Goal: Check status

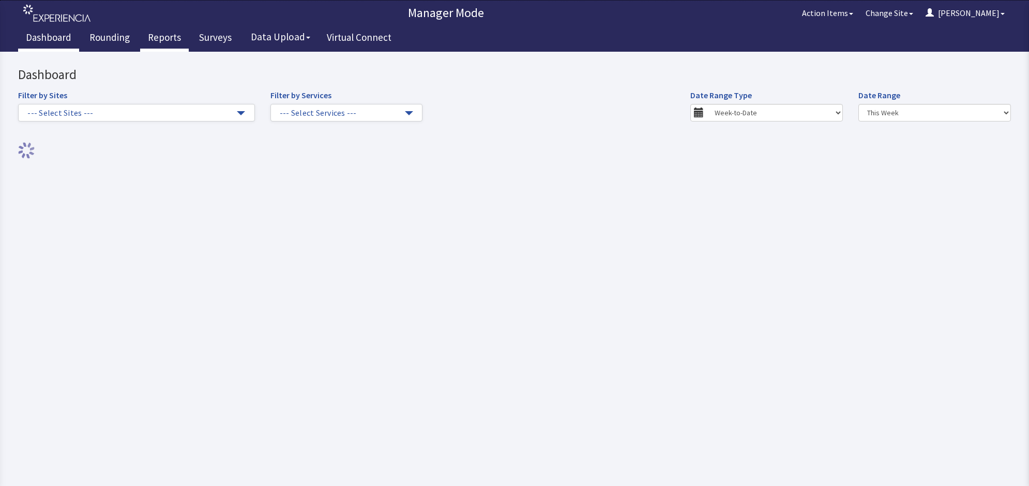
click at [159, 31] on link "Reports" at bounding box center [164, 39] width 49 height 26
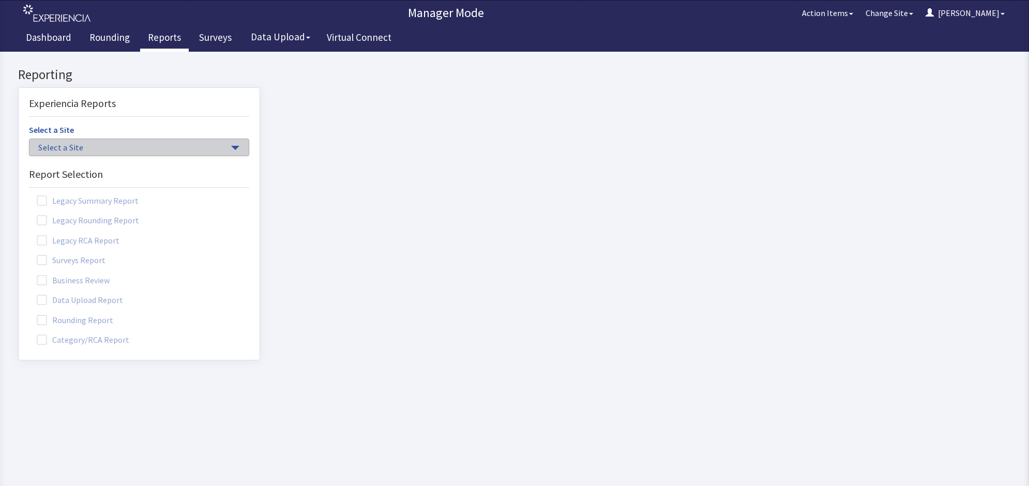
click at [225, 145] on button "Select a Site" at bounding box center [139, 148] width 220 height 18
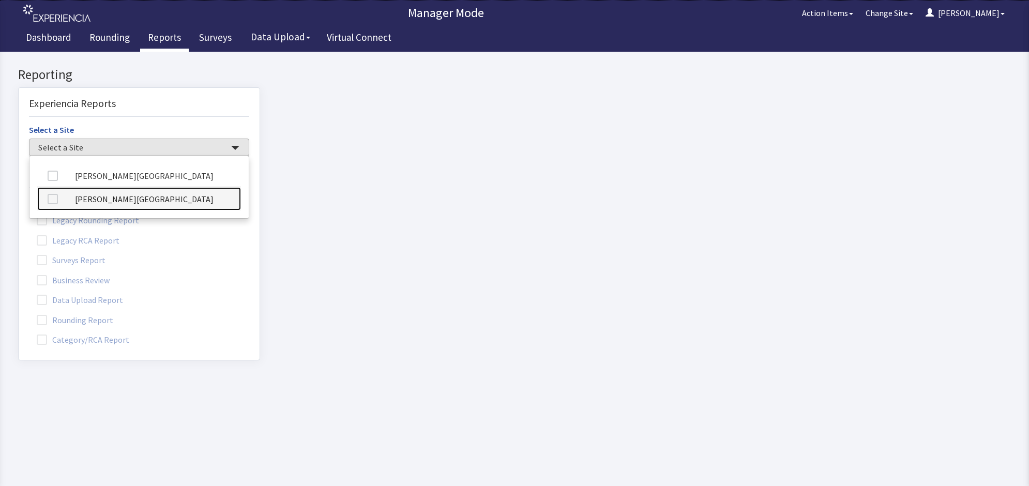
click at [170, 201] on link "[PERSON_NAME][GEOGRAPHIC_DATA]" at bounding box center [139, 198] width 204 height 23
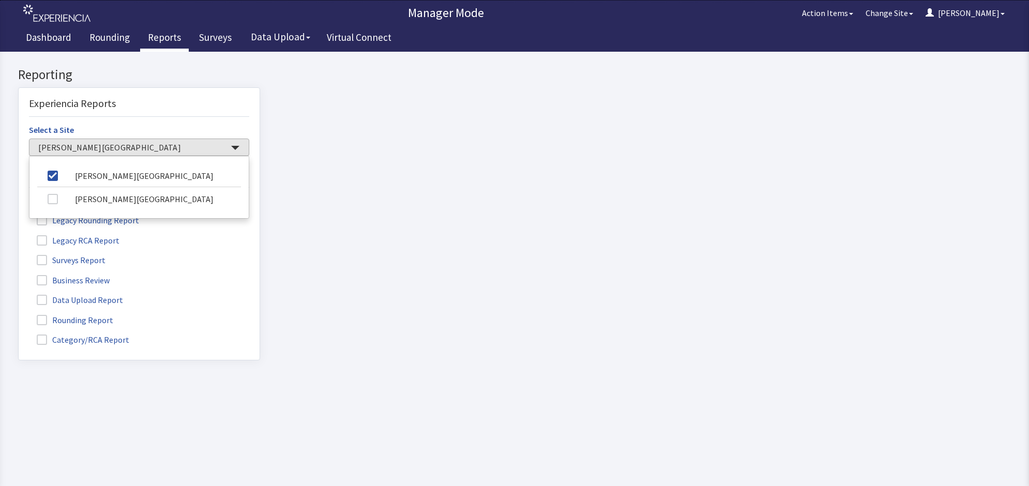
click at [45, 320] on span at bounding box center [42, 320] width 10 height 10
click at [19, 314] on input "Rounding Report" at bounding box center [19, 314] width 0 height 0
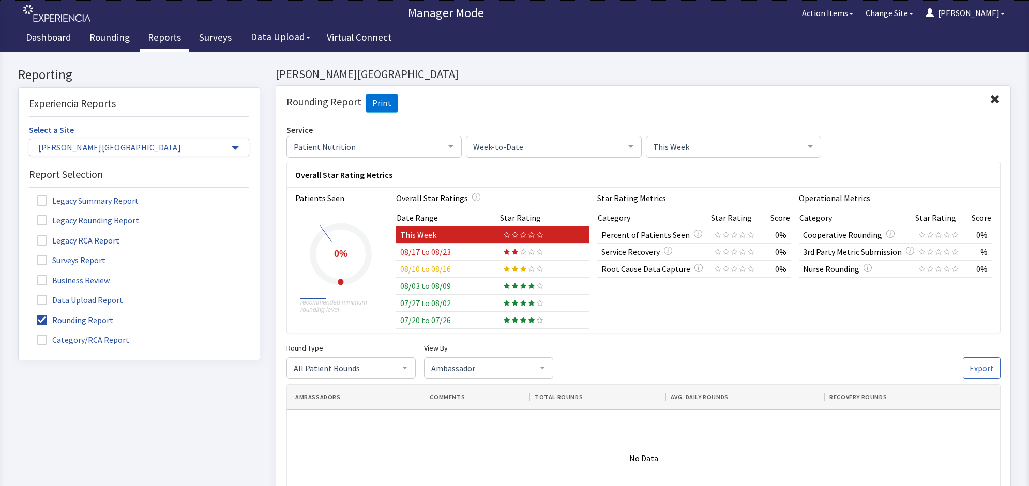
click at [447, 254] on td "08/17 to 08/23" at bounding box center [447, 251] width 104 height 17
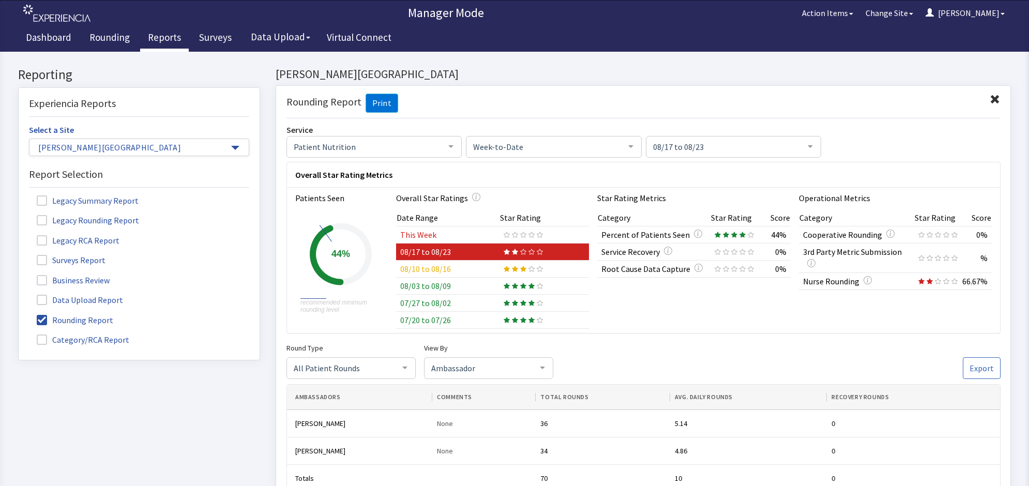
click at [427, 234] on td "This Week" at bounding box center [447, 234] width 104 height 17
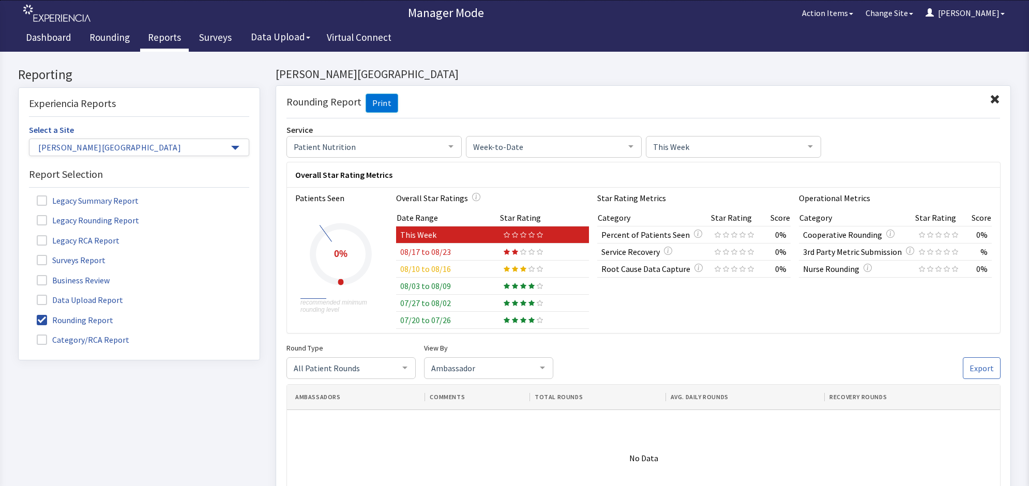
click at [425, 252] on td "08/17 to 08/23" at bounding box center [447, 251] width 104 height 17
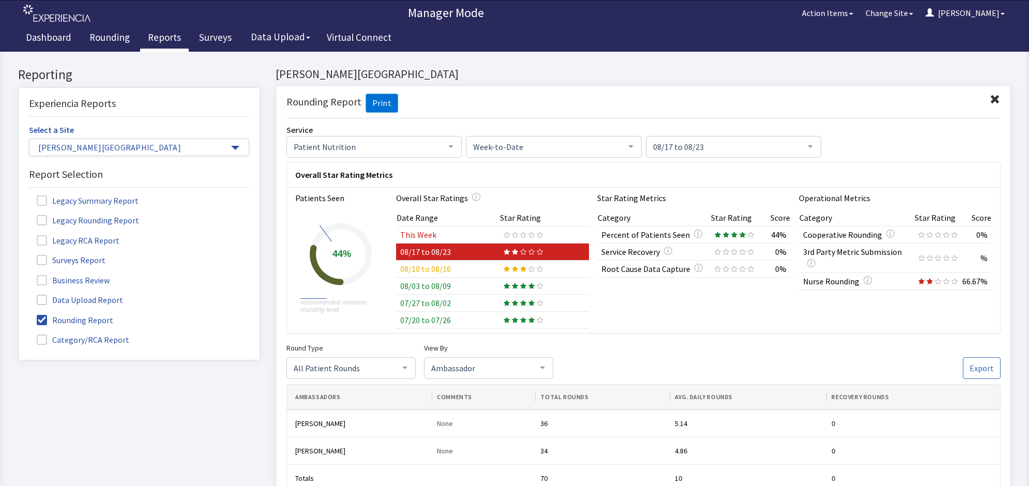
click at [428, 267] on td "08/10 to 08/16" at bounding box center [447, 269] width 104 height 17
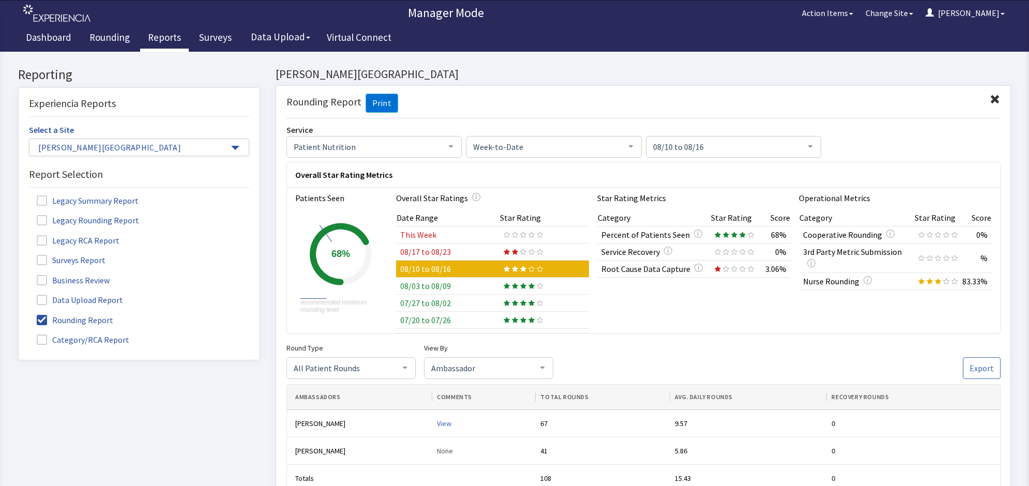
click at [450, 247] on td "08/17 to 08/23" at bounding box center [447, 251] width 104 height 17
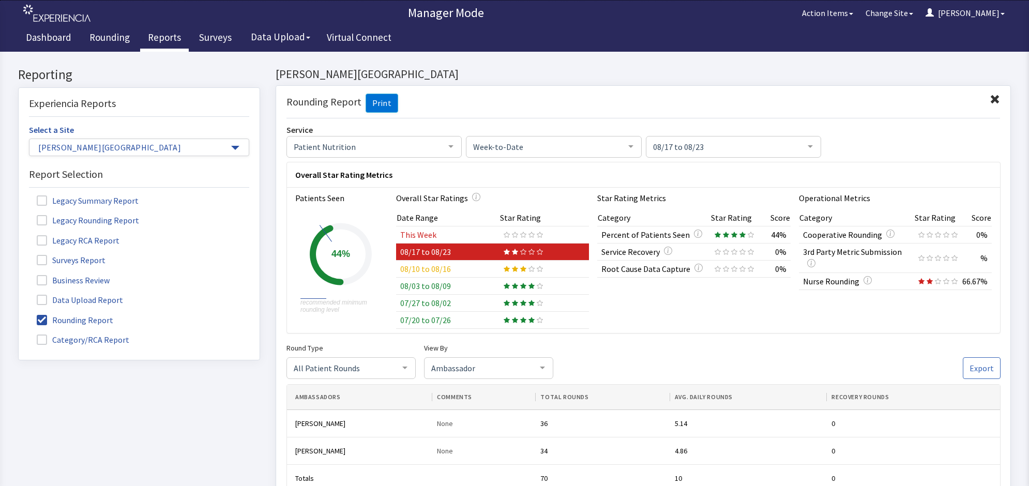
click at [445, 234] on td "This Week" at bounding box center [447, 234] width 104 height 17
